Goal: Information Seeking & Learning: Learn about a topic

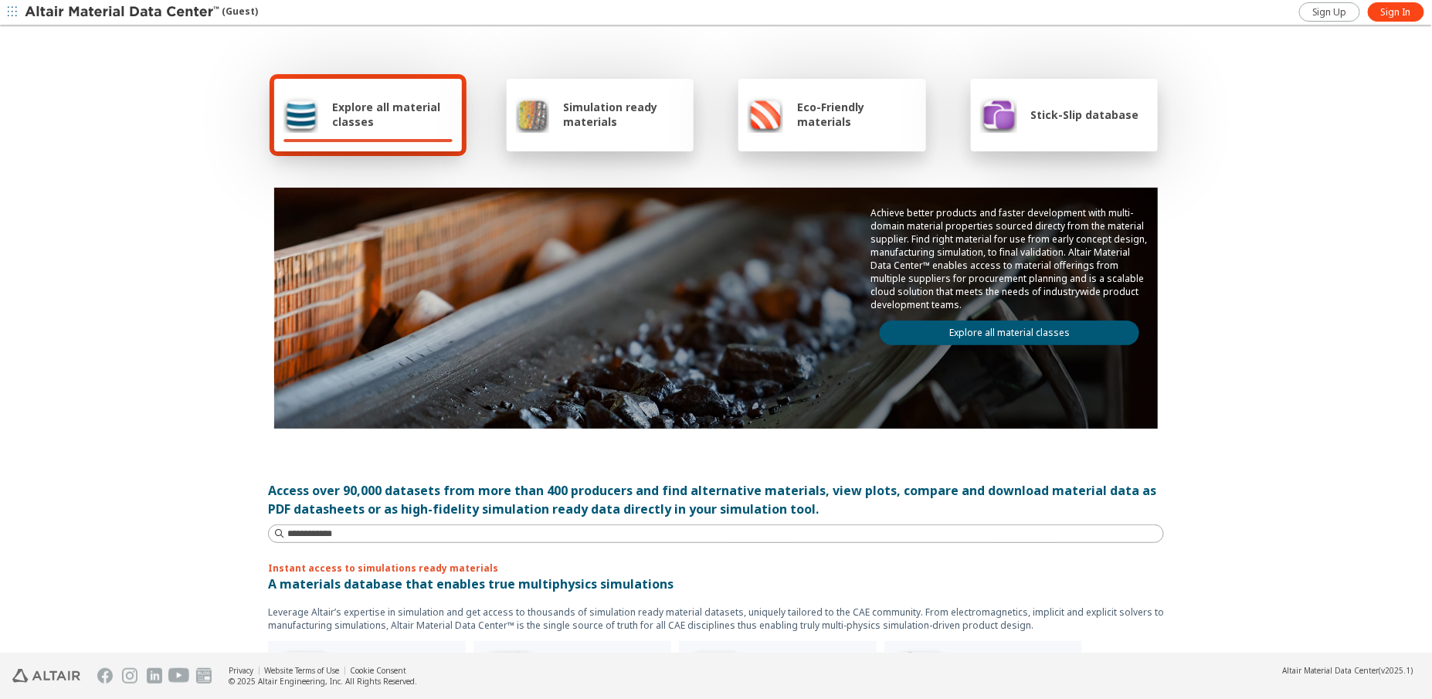
click at [984, 328] on link "Explore all material classes" at bounding box center [1010, 333] width 260 height 25
click at [1396, 12] on span "Sign In" at bounding box center [1396, 12] width 30 height 12
click at [1013, 331] on link "Explore all material classes" at bounding box center [1010, 333] width 260 height 25
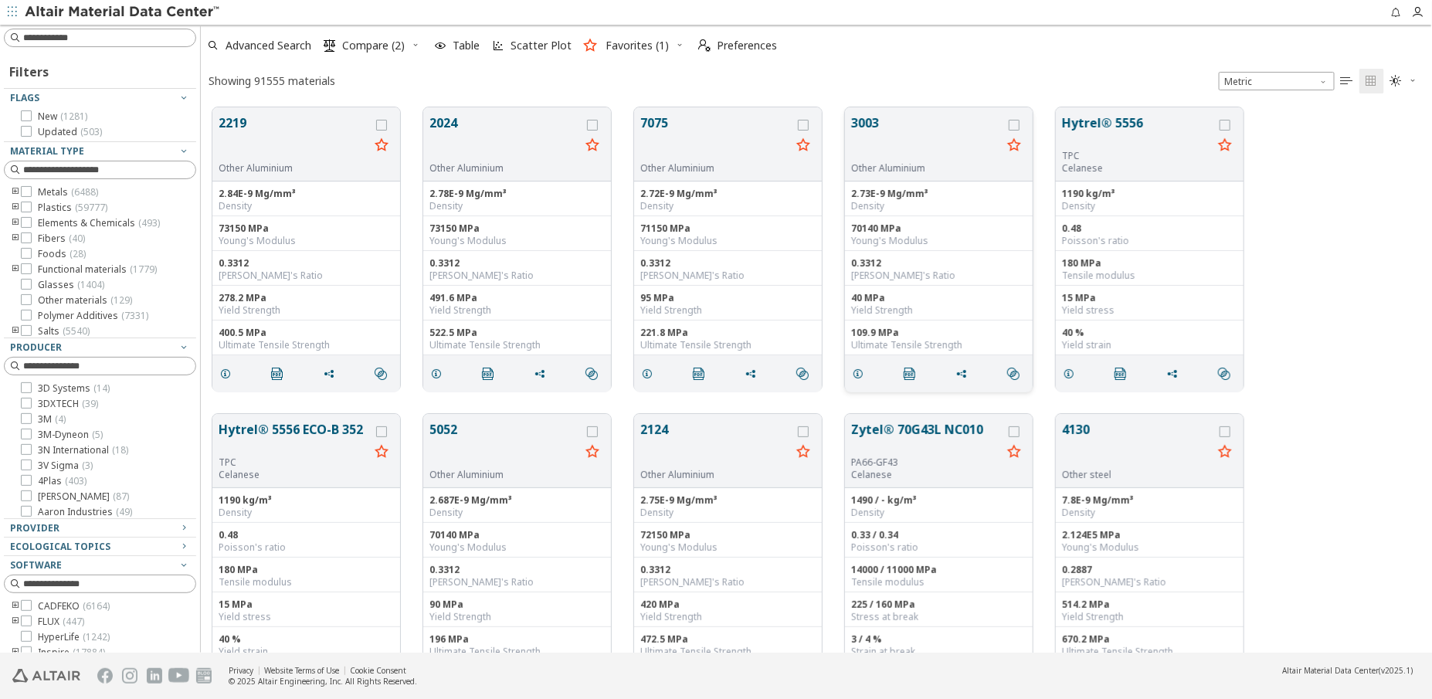
scroll to position [545, 1220]
click at [137, 39] on input at bounding box center [109, 37] width 172 height 15
type input "**********"
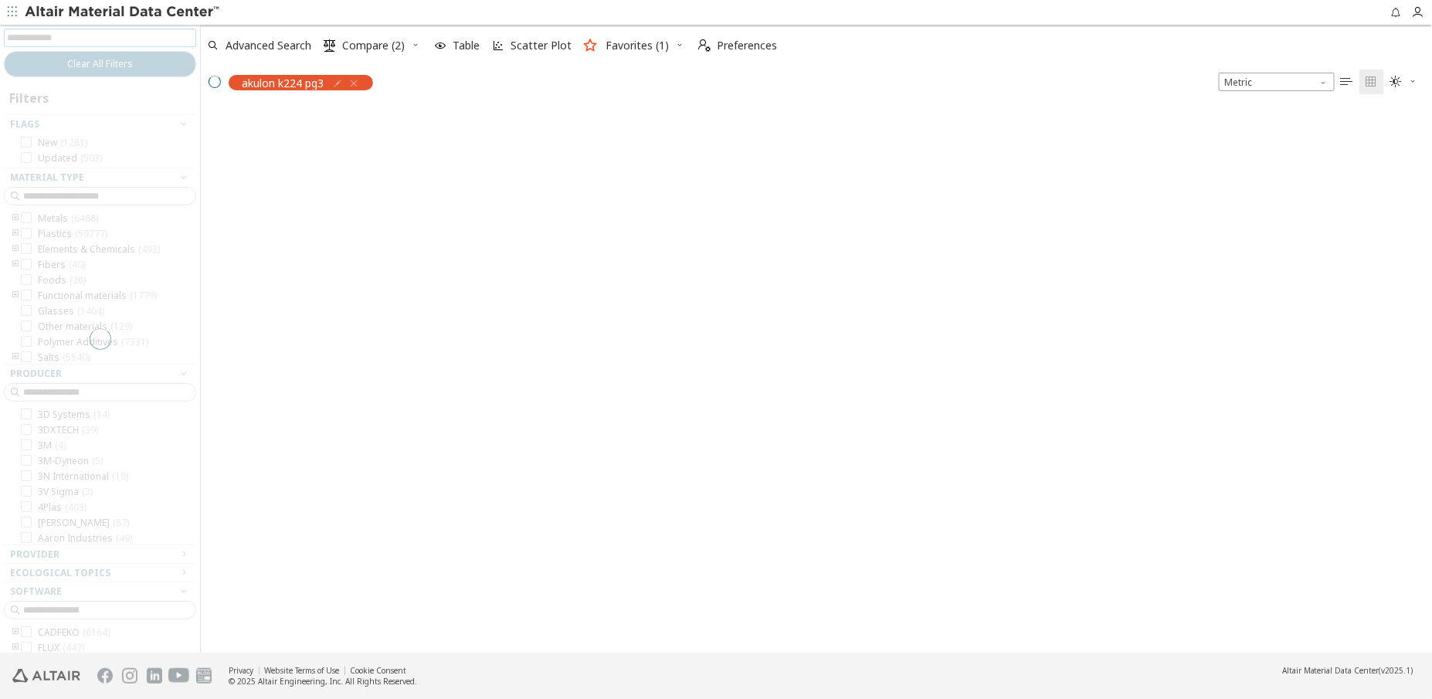
scroll to position [12, 12]
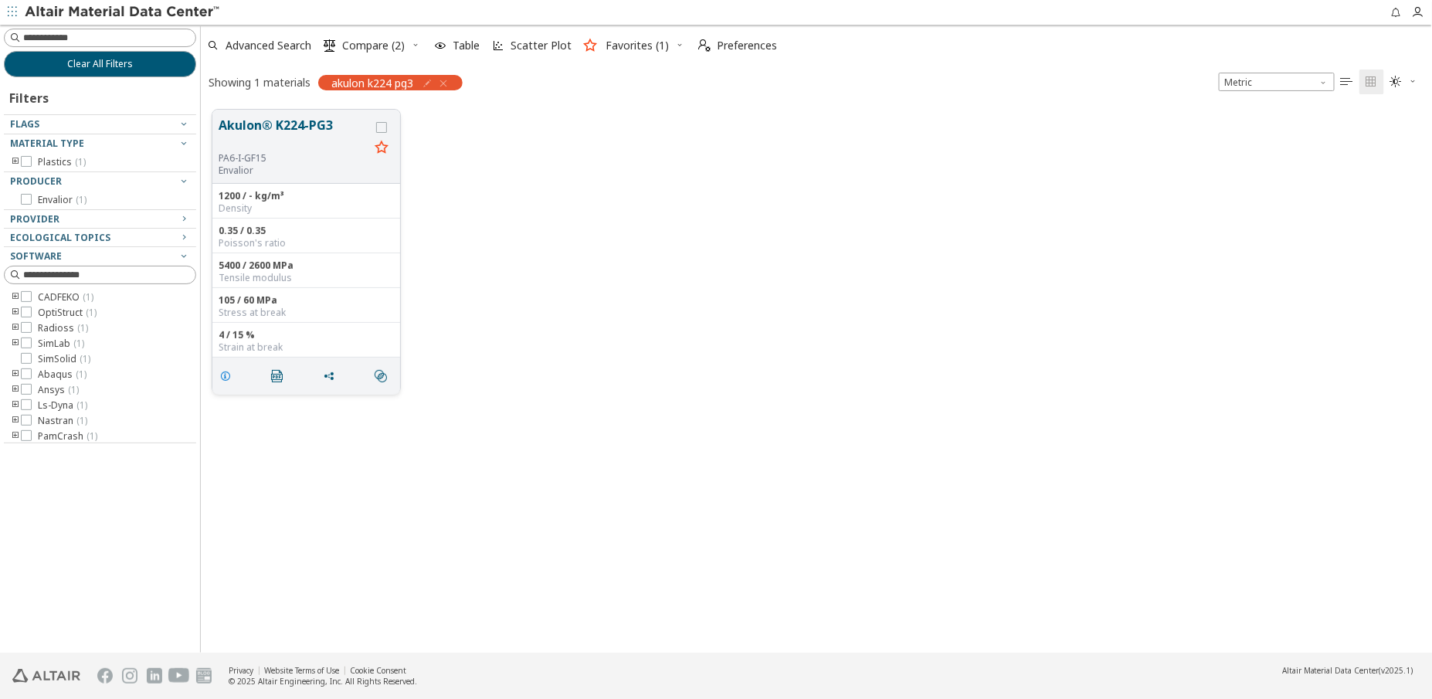
click at [226, 376] on icon "grid" at bounding box center [225, 376] width 12 height 12
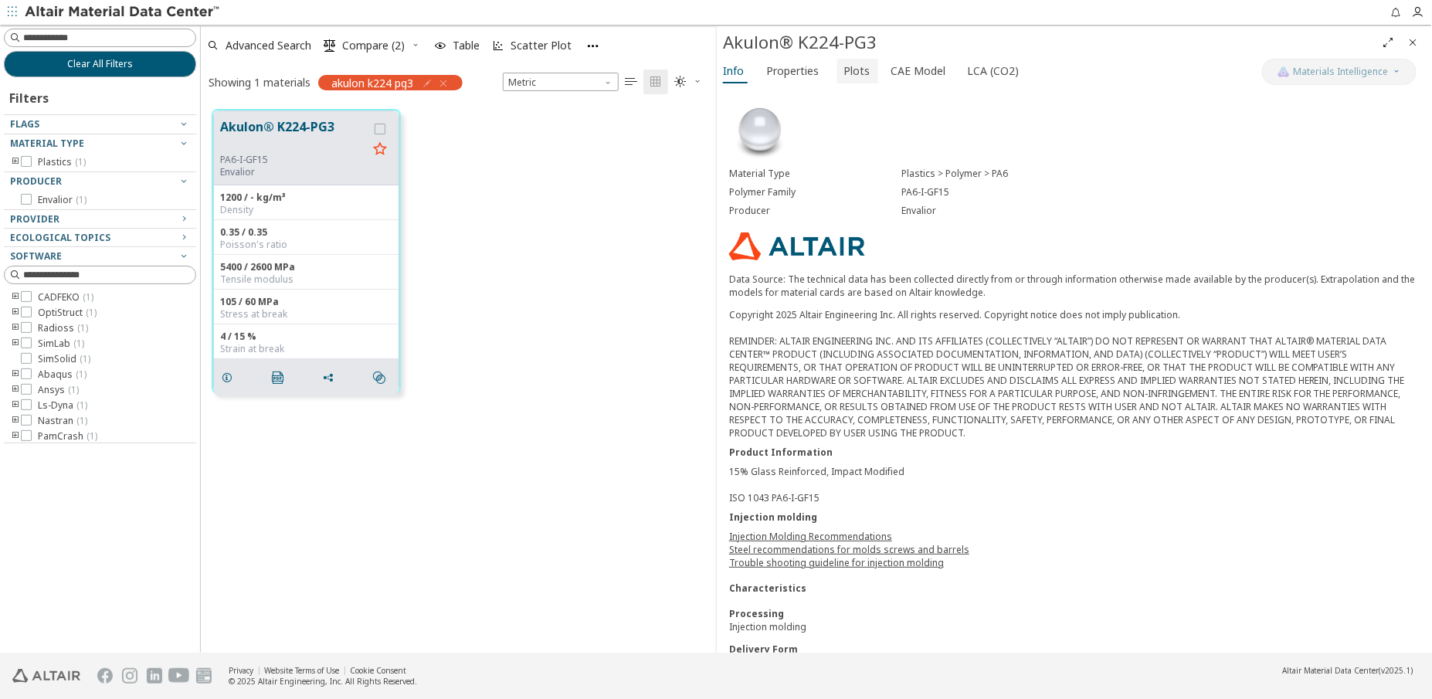
click at [851, 73] on span "Plots" at bounding box center [856, 71] width 26 height 25
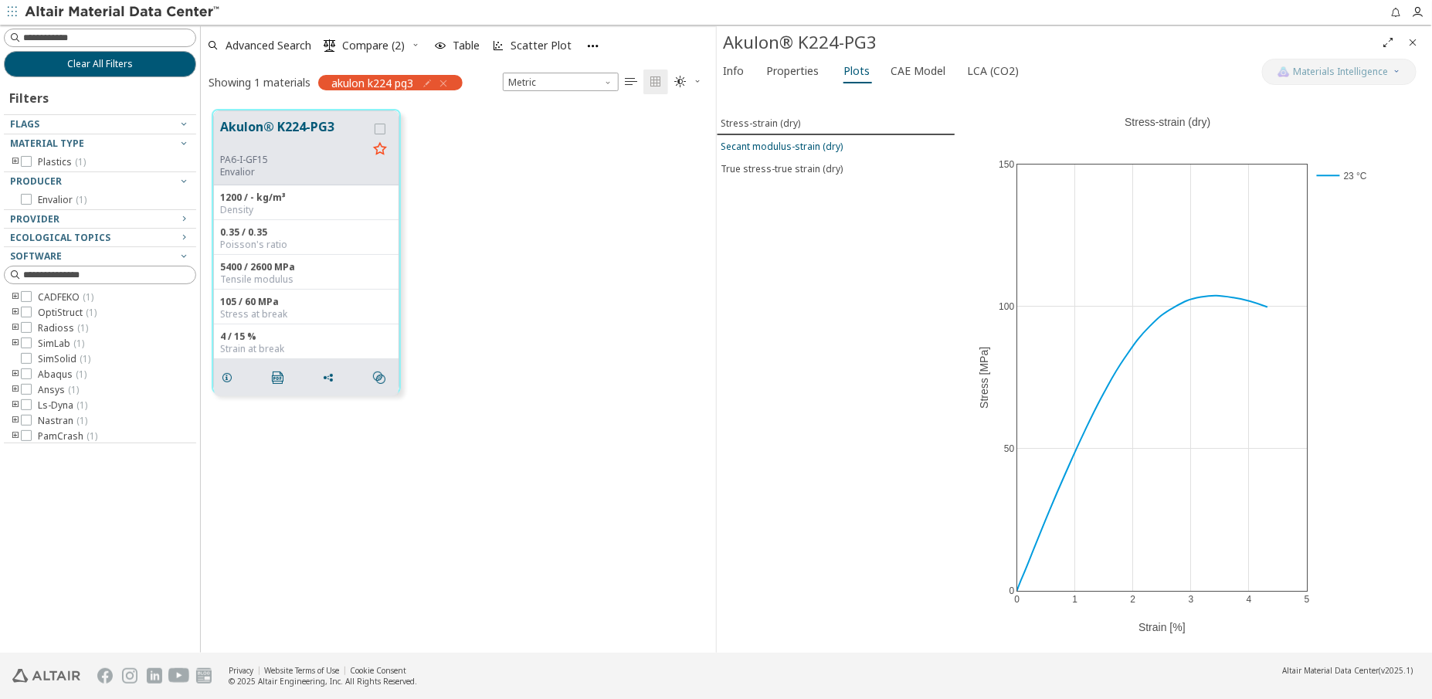
click at [769, 145] on div "Secant modulus-strain (dry)" at bounding box center [782, 146] width 122 height 13
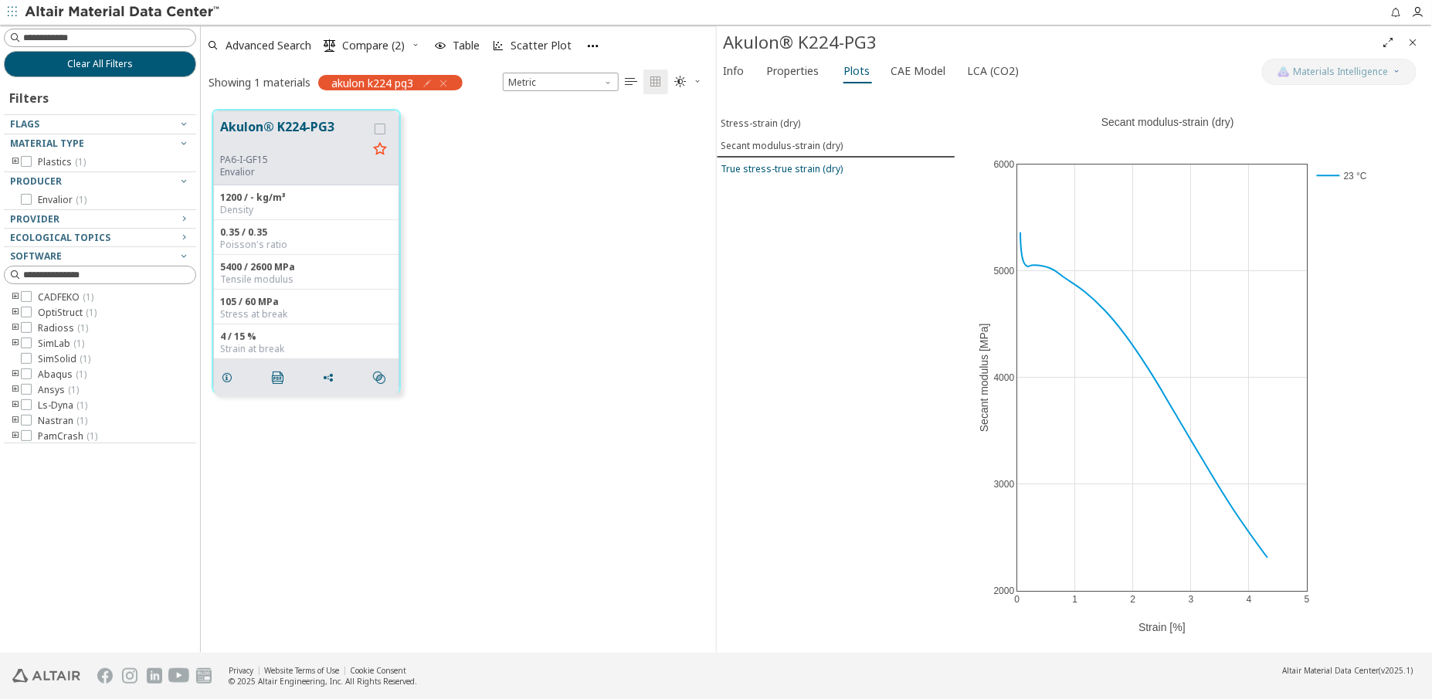
click at [777, 168] on div "True stress-true strain (dry)" at bounding box center [782, 168] width 122 height 13
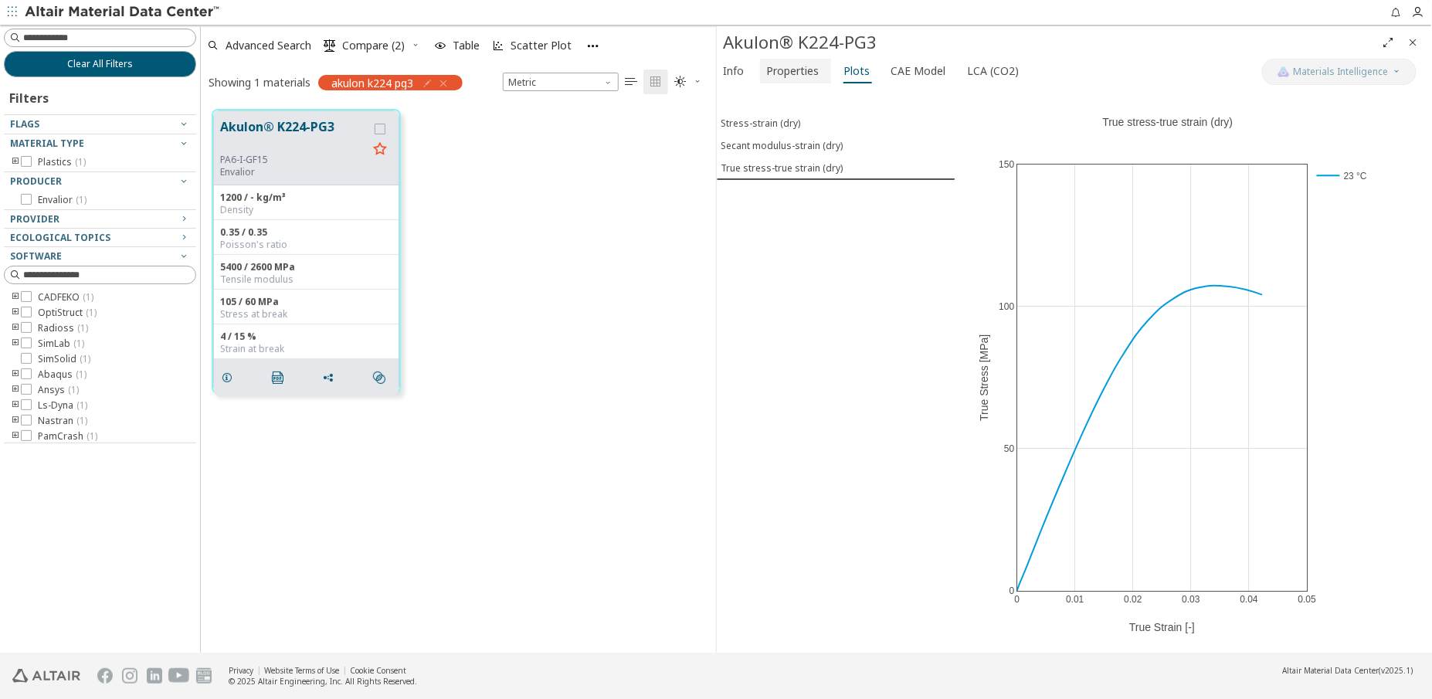
click at [792, 69] on span "Properties" at bounding box center [792, 71] width 53 height 25
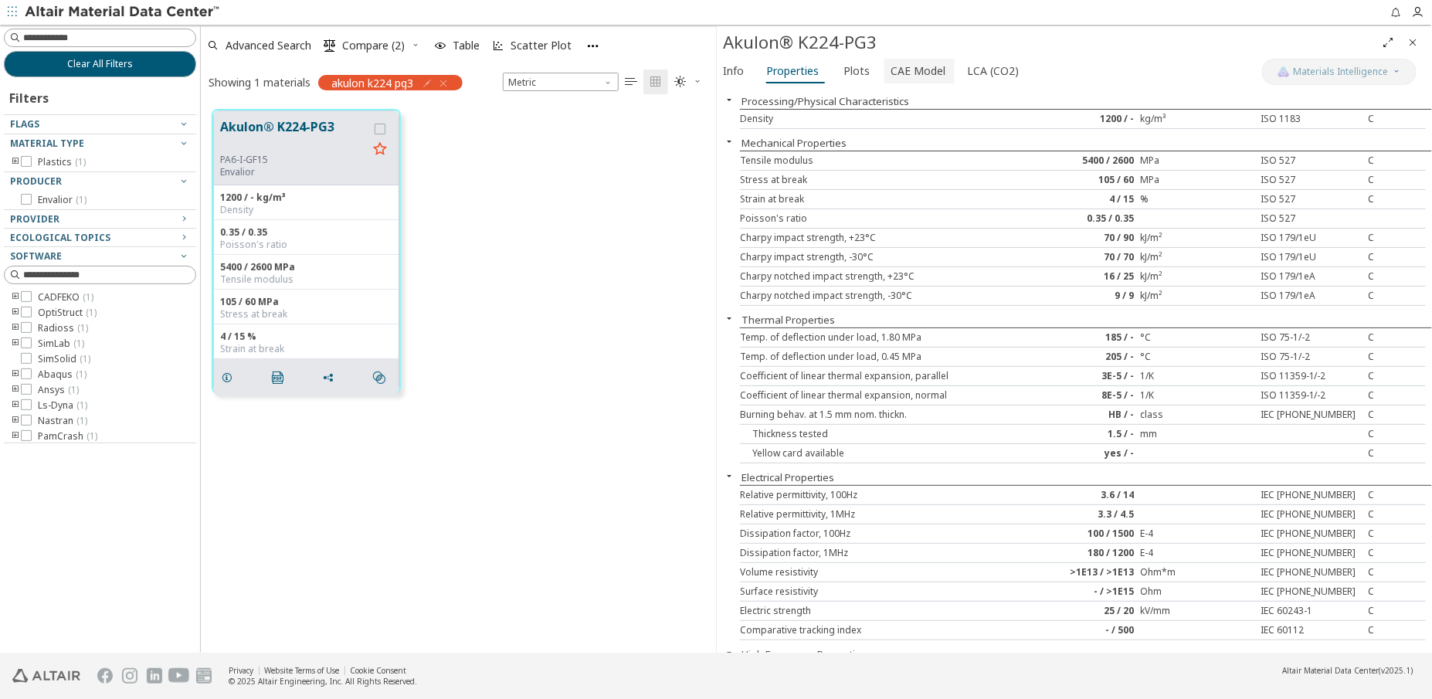
click at [905, 70] on span "CAE Model" at bounding box center [918, 71] width 55 height 25
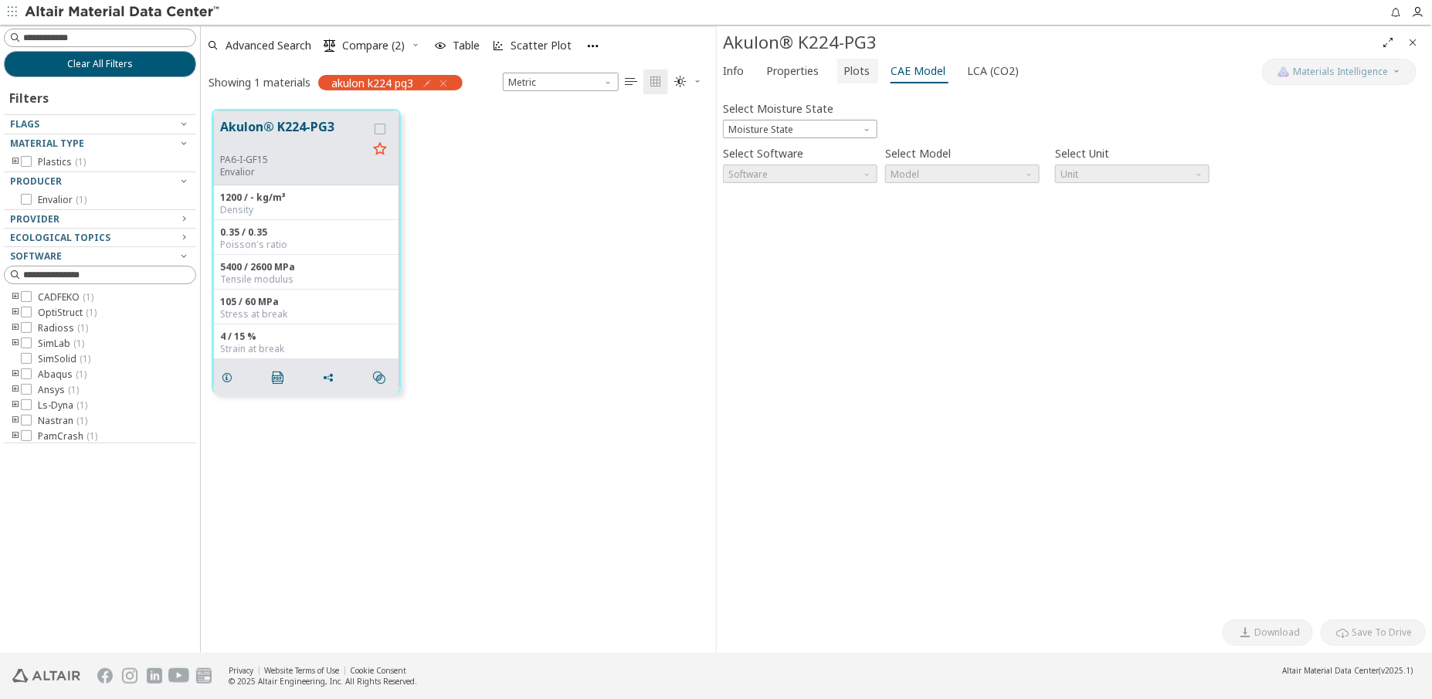
click at [849, 68] on span "Plots" at bounding box center [856, 71] width 26 height 25
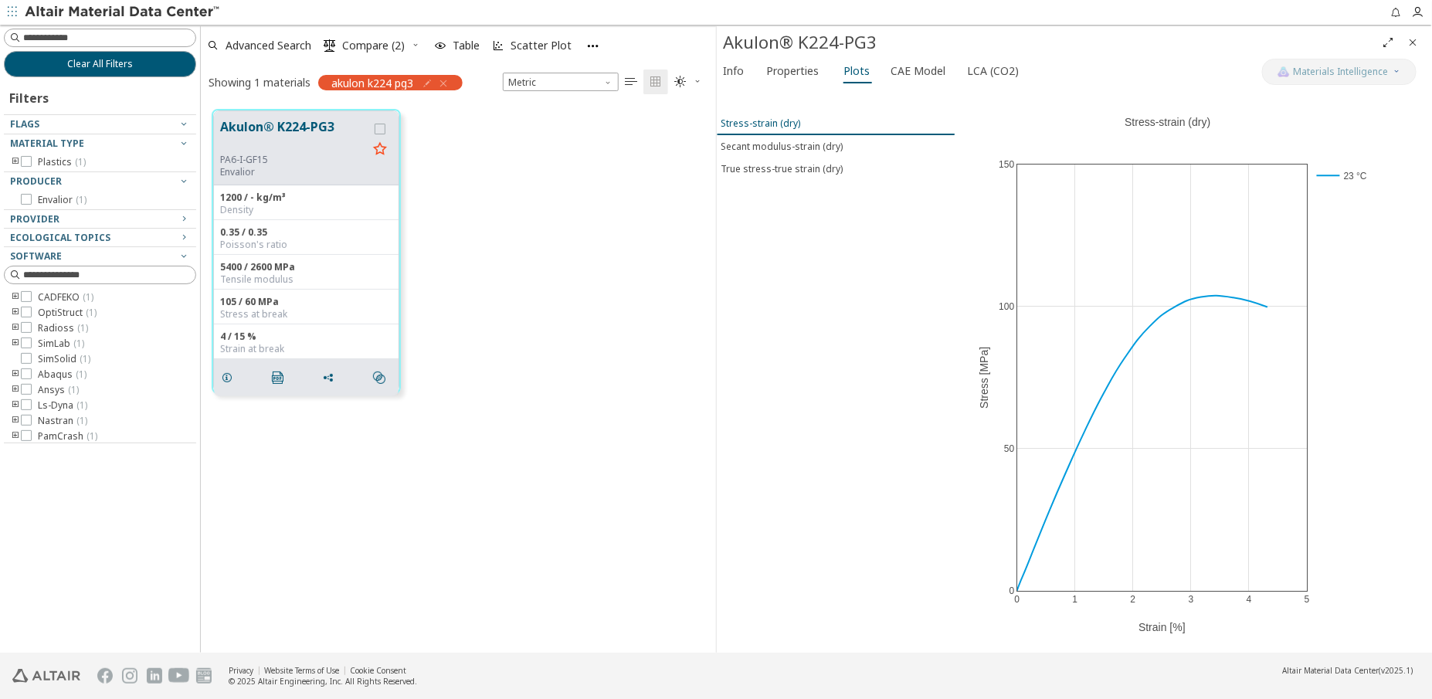
click at [740, 118] on div "Stress-strain (dry)" at bounding box center [761, 123] width 80 height 13
click at [754, 147] on div "Secant modulus-strain (dry)" at bounding box center [782, 146] width 122 height 13
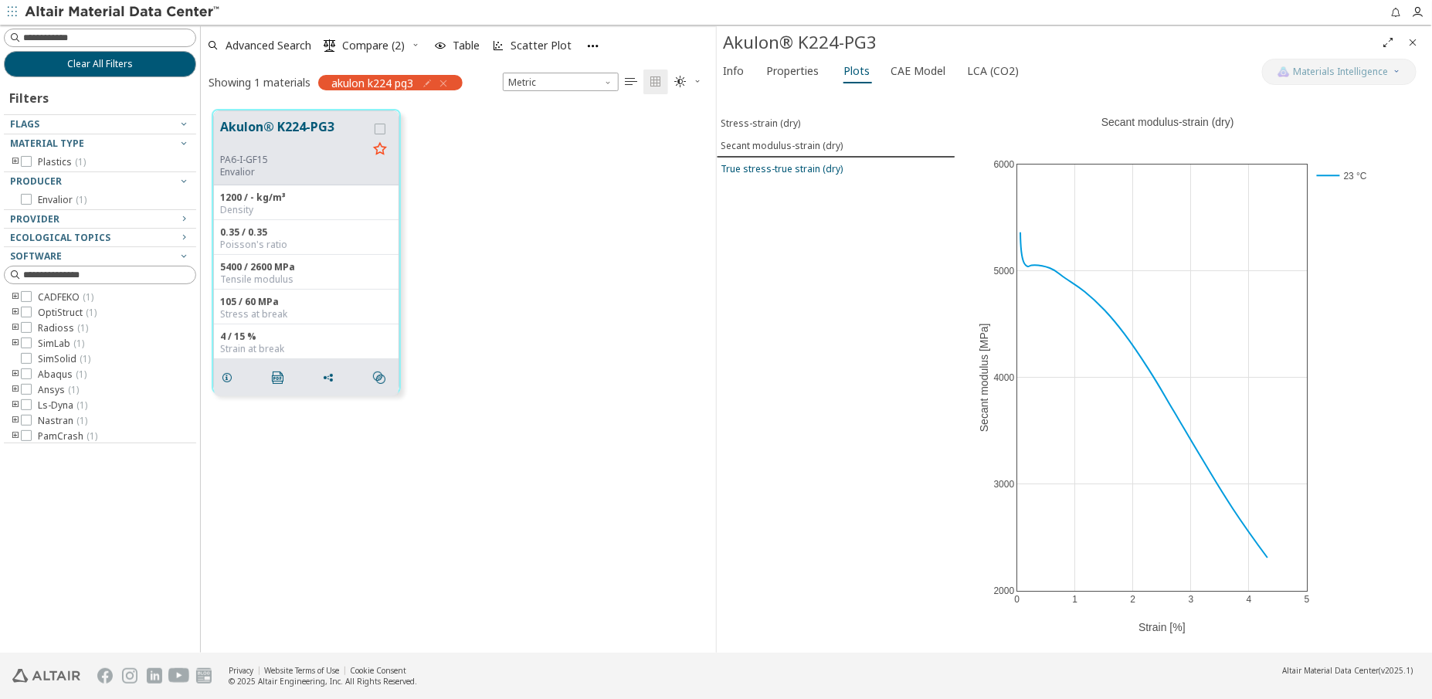
click at [766, 165] on div "True stress-true strain (dry)" at bounding box center [782, 168] width 122 height 13
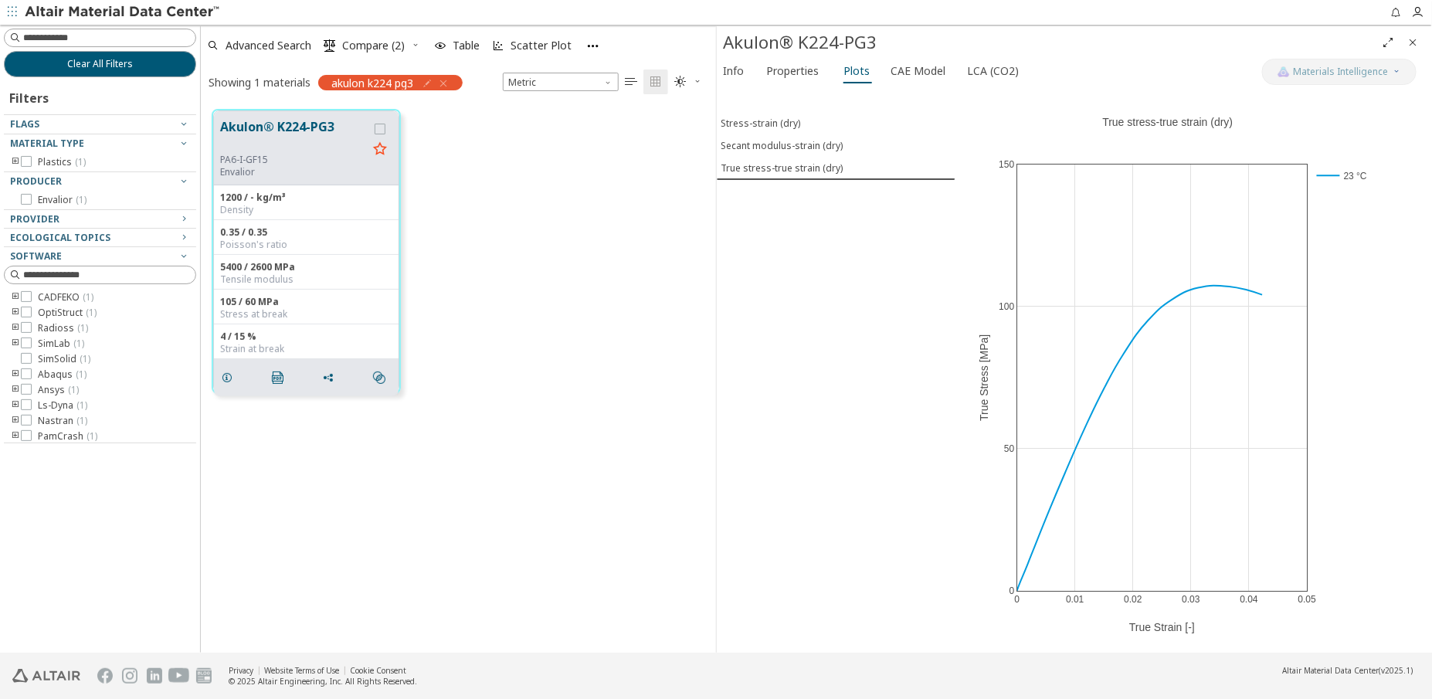
click at [446, 82] on icon "button" at bounding box center [443, 83] width 12 height 12
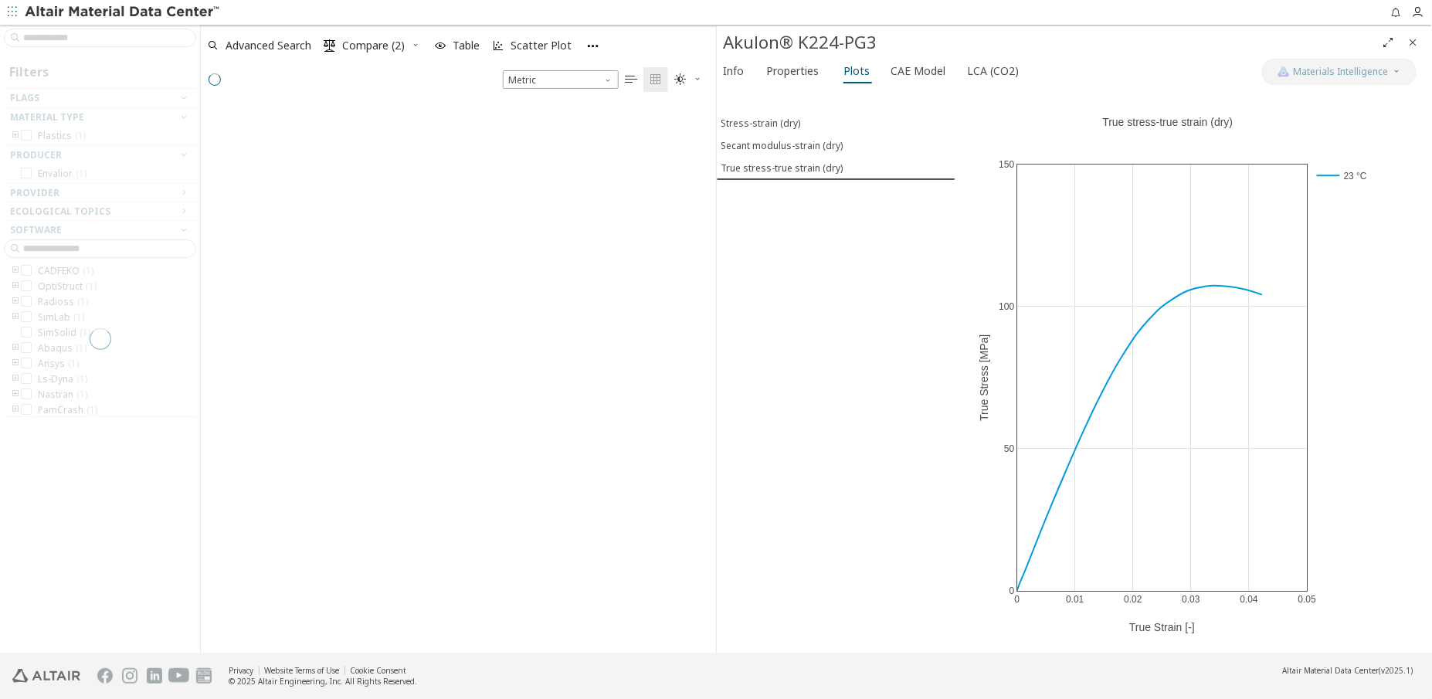
scroll to position [548, 504]
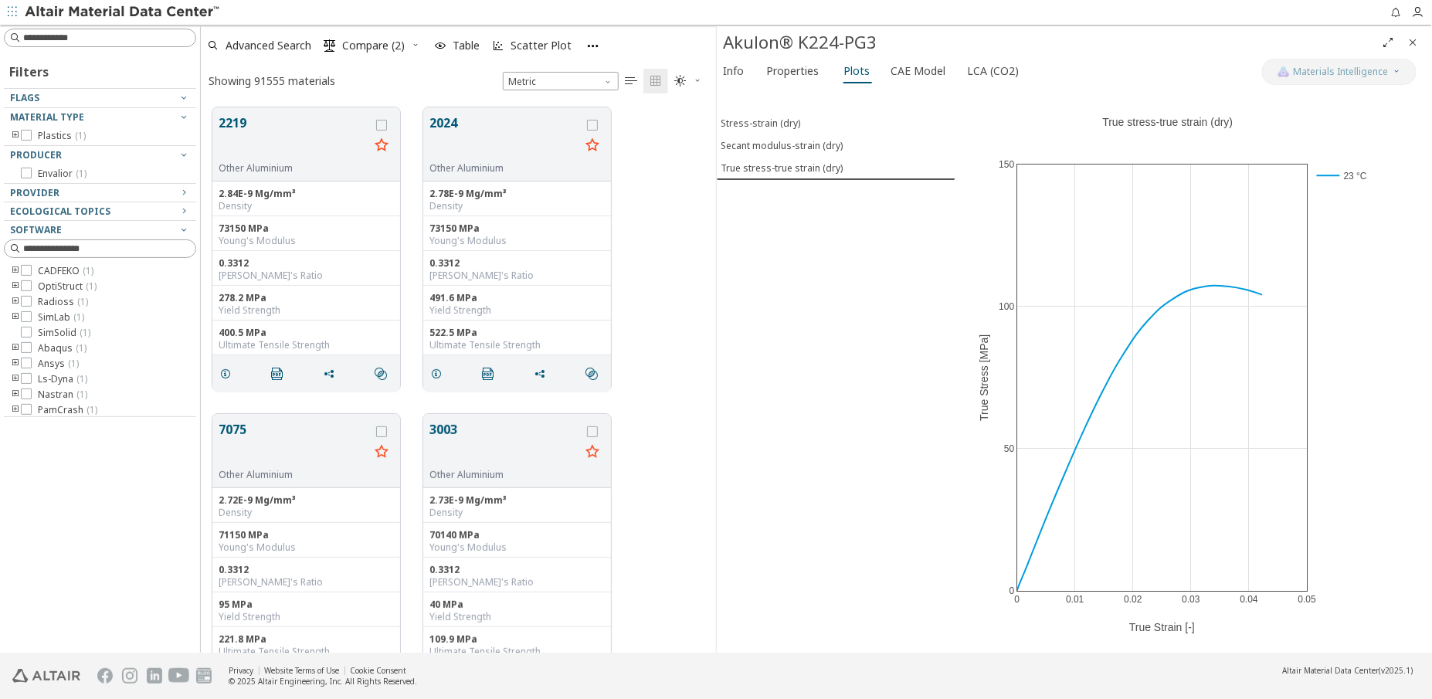
click at [114, 37] on input at bounding box center [109, 37] width 172 height 15
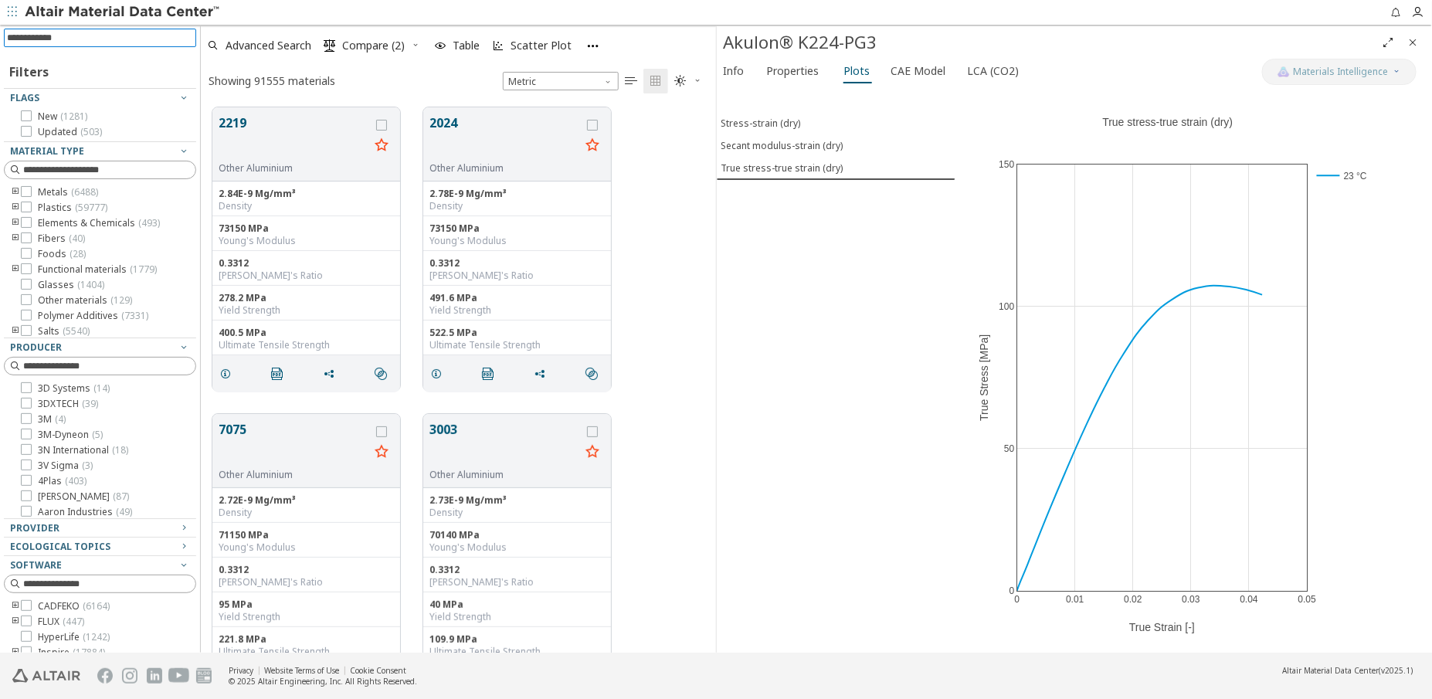
scroll to position [545, 504]
type input "**********"
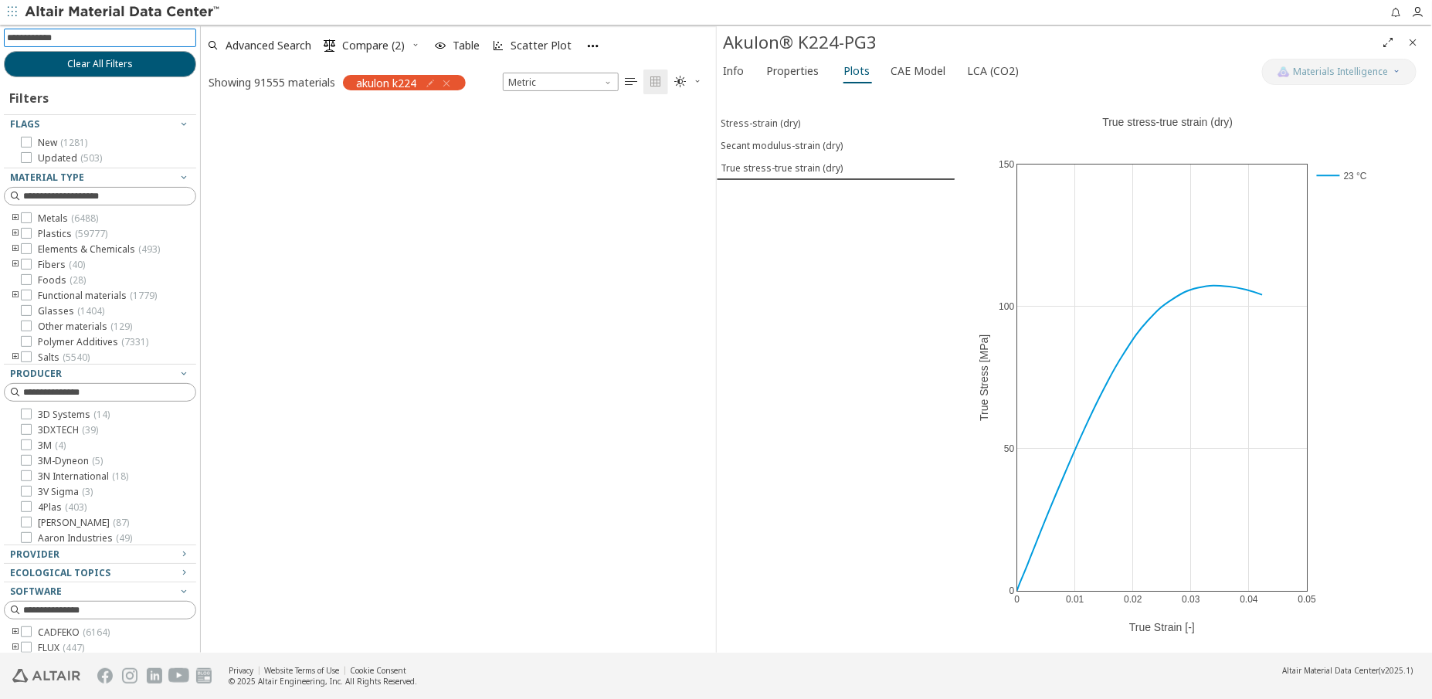
scroll to position [12, 11]
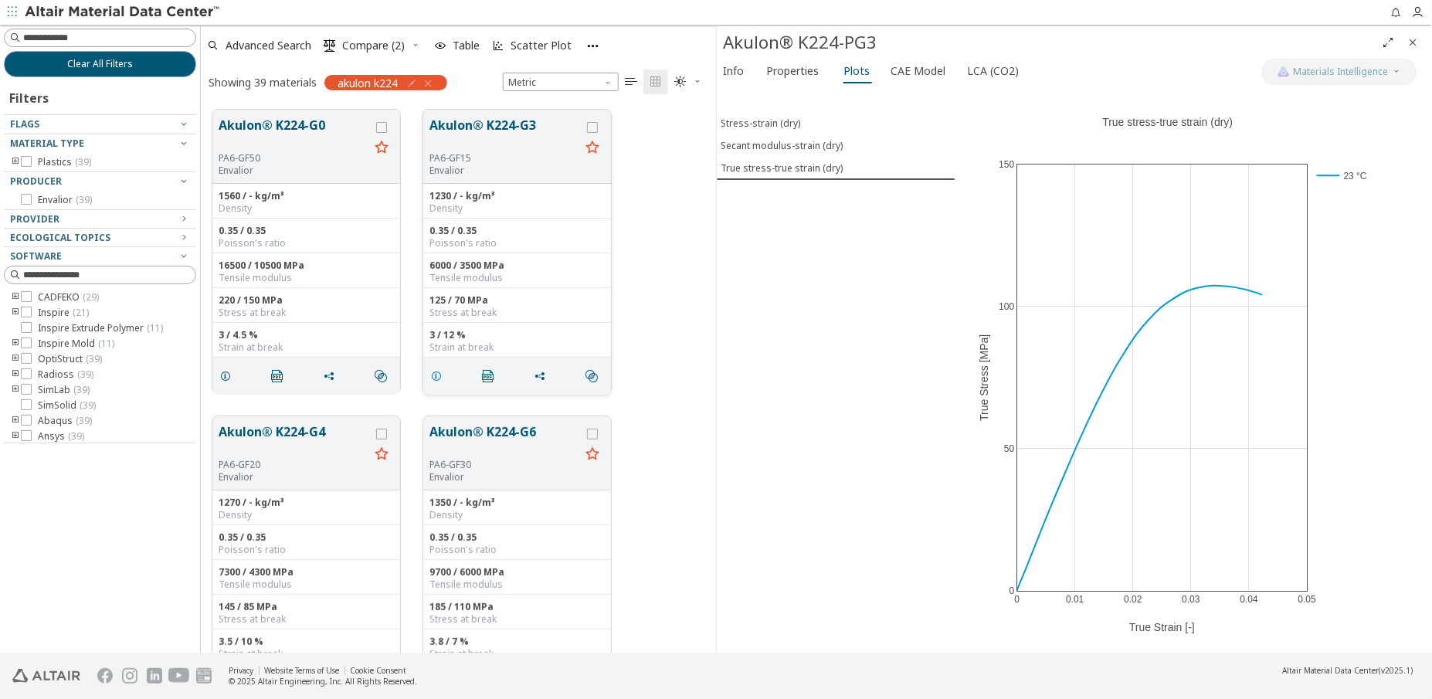
click at [436, 376] on icon "grid" at bounding box center [436, 376] width 12 height 12
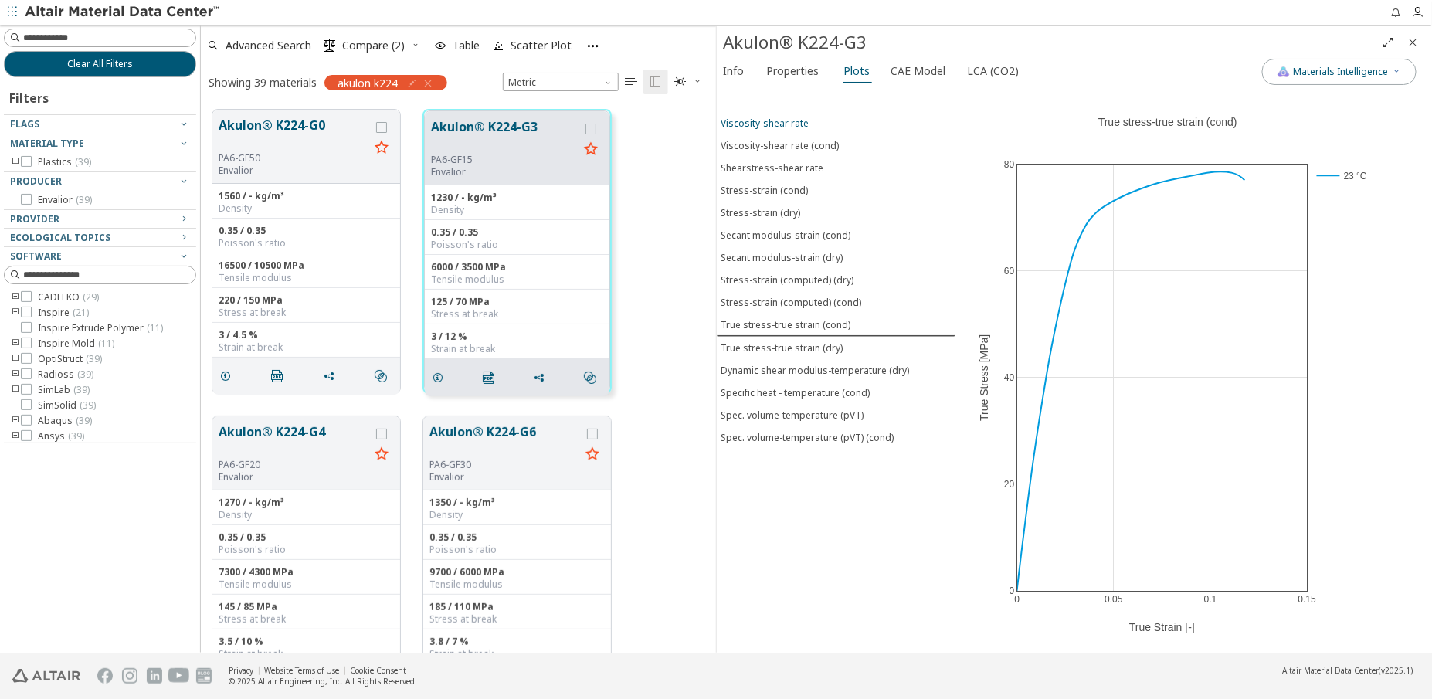
click at [752, 119] on div "Viscosity-shear rate" at bounding box center [765, 123] width 88 height 13
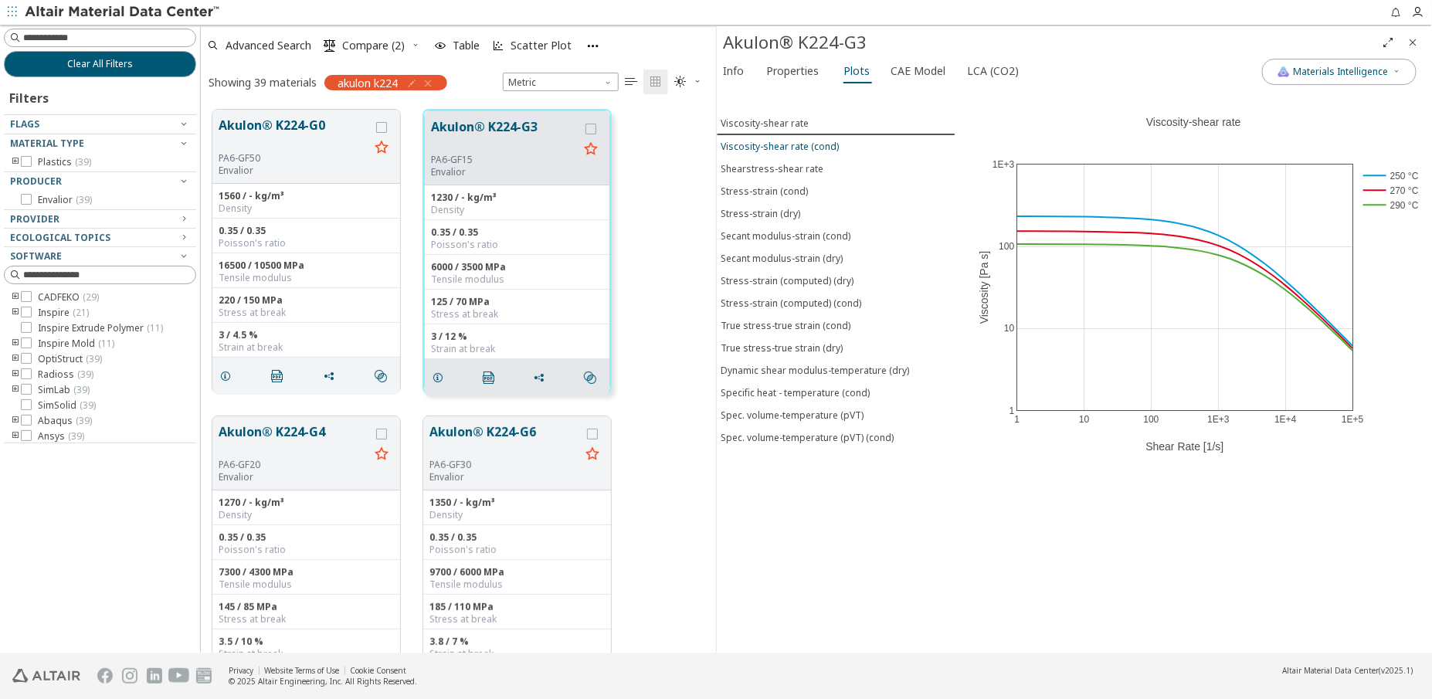
click at [755, 143] on div "Viscosity-shear rate (cond)" at bounding box center [780, 146] width 118 height 13
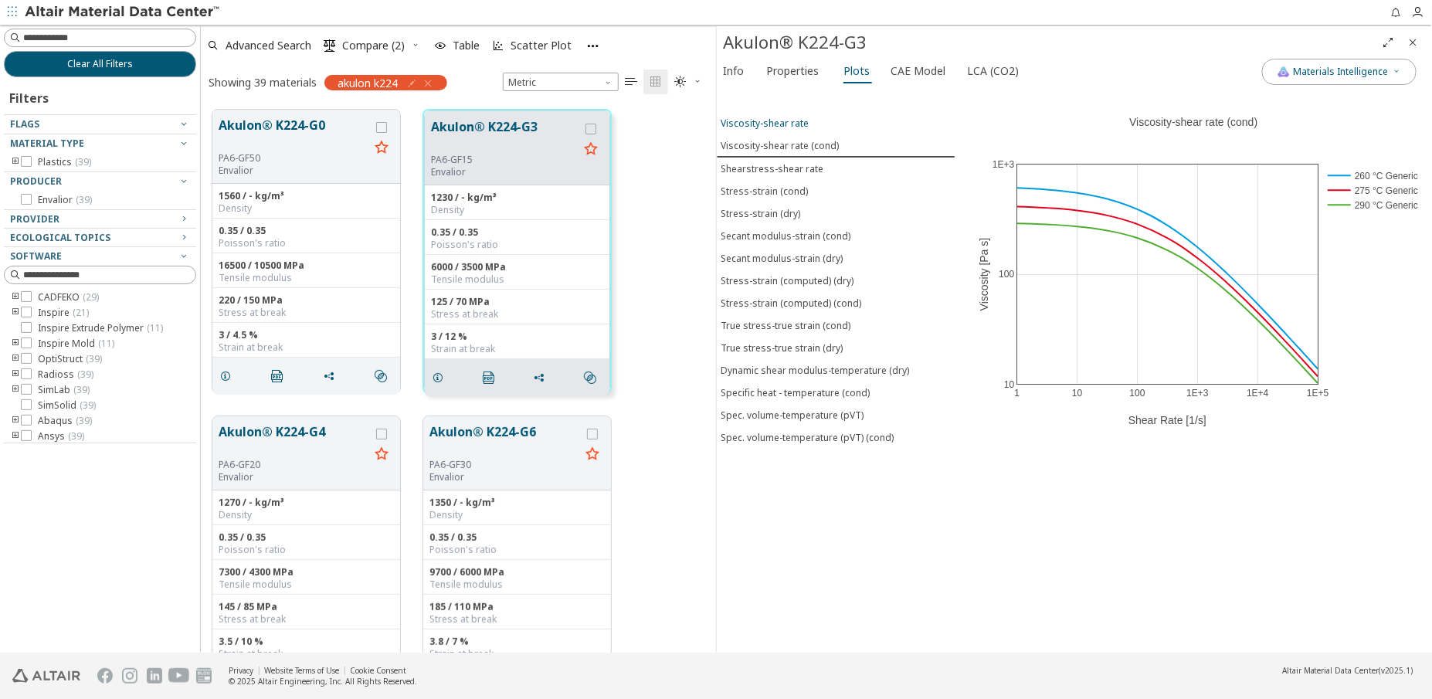
click at [752, 118] on div "Viscosity-shear rate" at bounding box center [765, 123] width 88 height 13
